Goal: Task Accomplishment & Management: Use online tool/utility

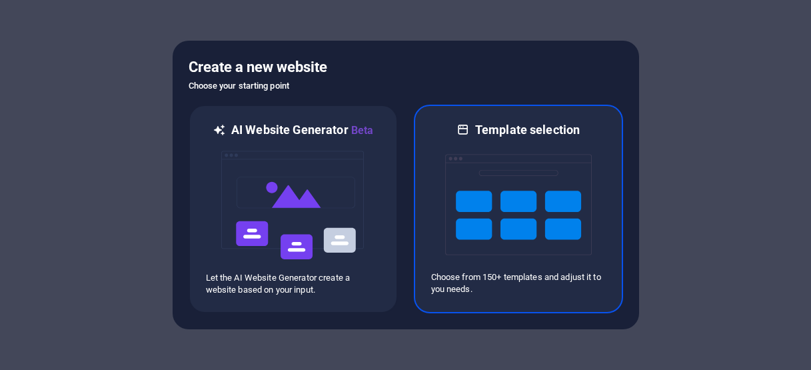
click at [482, 191] on img at bounding box center [518, 204] width 147 height 133
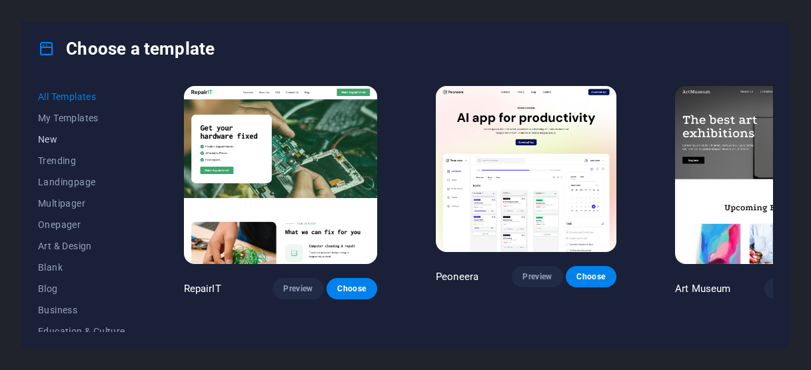
click at [51, 139] on span "New" at bounding box center [81, 139] width 87 height 11
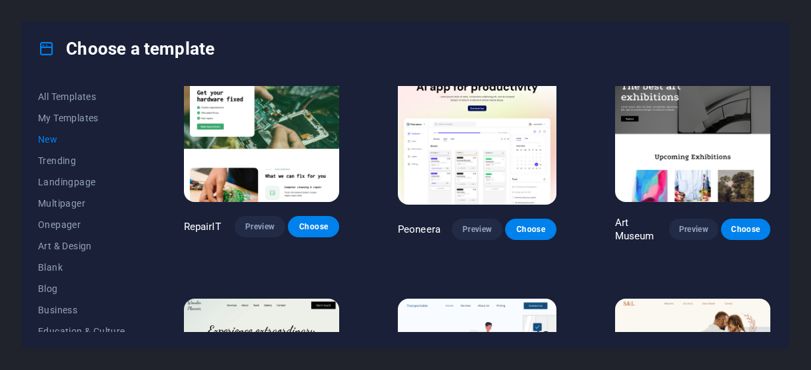
scroll to position [262, 0]
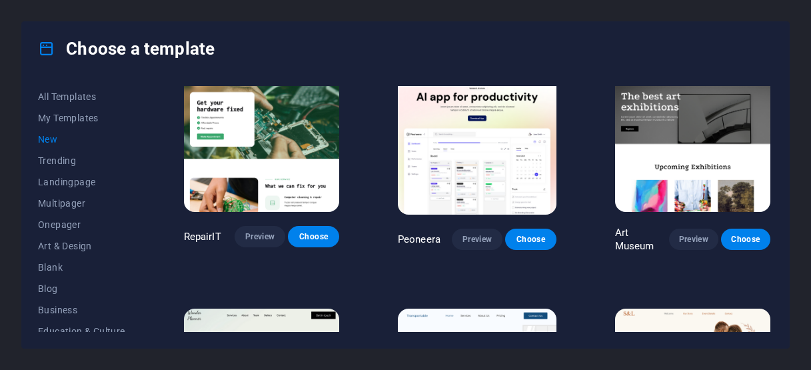
click at [77, 133] on button "New" at bounding box center [81, 139] width 87 height 21
click at [77, 123] on span "My Templates" at bounding box center [81, 118] width 87 height 11
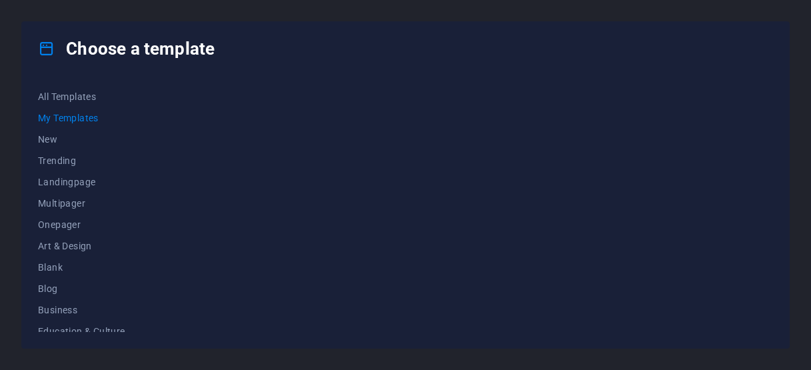
scroll to position [0, 0]
click at [75, 137] on span "New" at bounding box center [81, 139] width 87 height 11
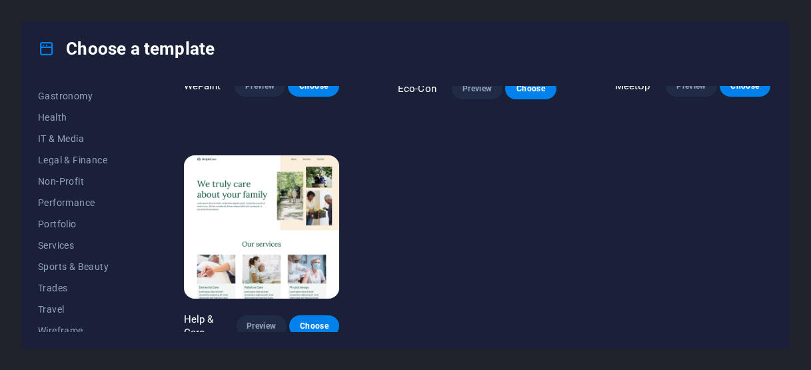
scroll to position [287, 0]
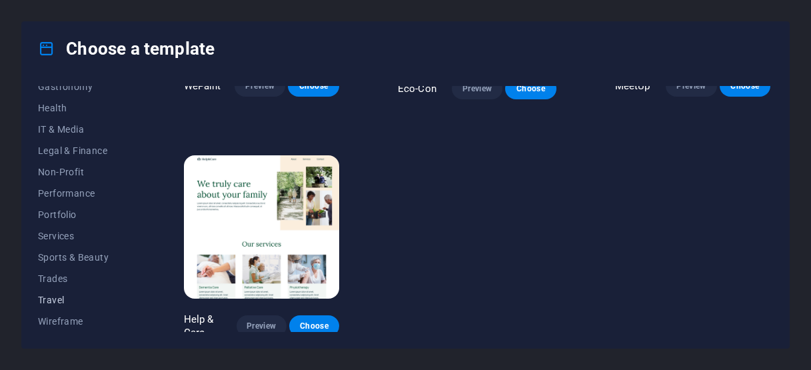
click at [72, 301] on span "Travel" at bounding box center [81, 299] width 87 height 11
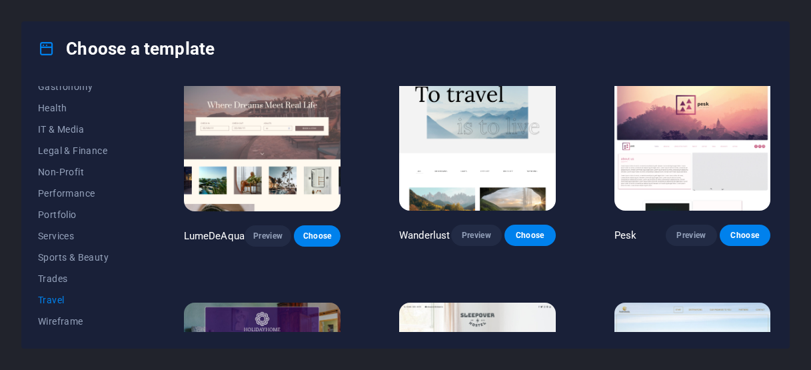
scroll to position [0, 0]
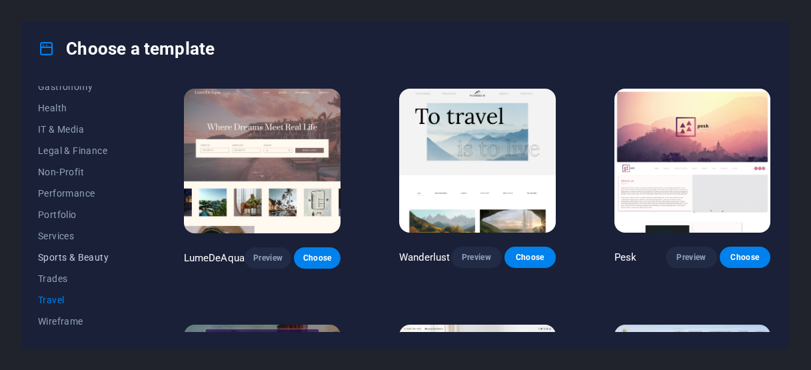
click at [89, 260] on span "Sports & Beauty" at bounding box center [81, 257] width 87 height 11
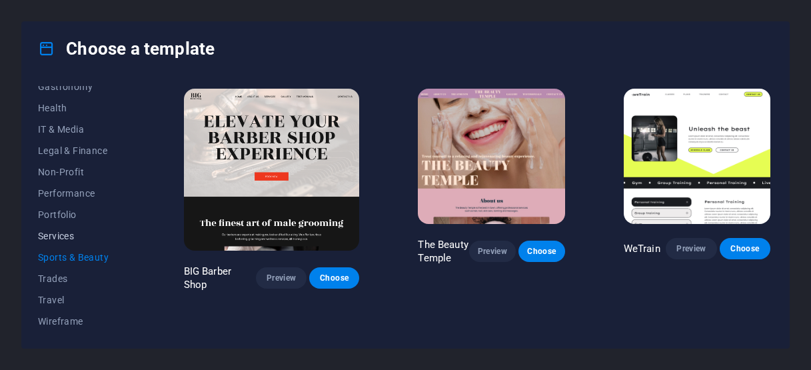
click at [85, 232] on span "Services" at bounding box center [81, 235] width 87 height 11
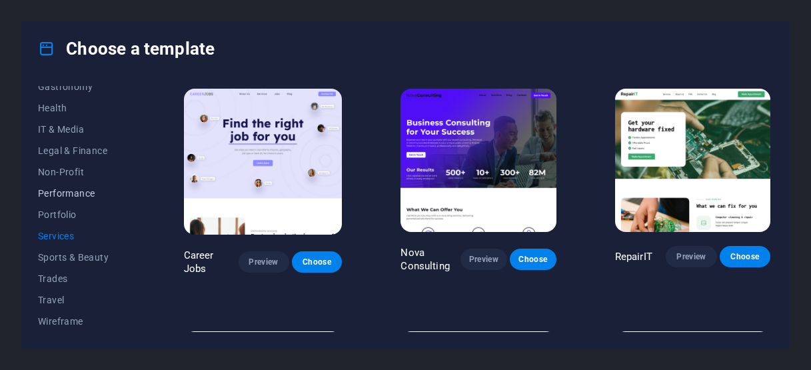
click at [93, 198] on span "Performance" at bounding box center [81, 193] width 87 height 11
